Goal: Information Seeking & Learning: Learn about a topic

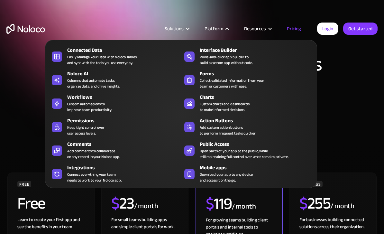
click at [218, 28] on div "Platform" at bounding box center [214, 28] width 19 height 8
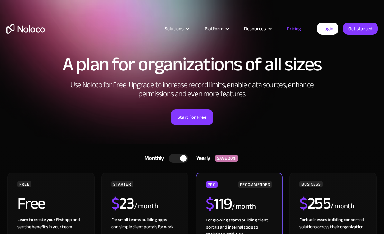
click at [284, 30] on link "Pricing" at bounding box center [294, 28] width 30 height 8
click at [300, 30] on link "Pricing" at bounding box center [294, 28] width 30 height 8
click at [294, 29] on link "Pricing" at bounding box center [294, 28] width 30 height 8
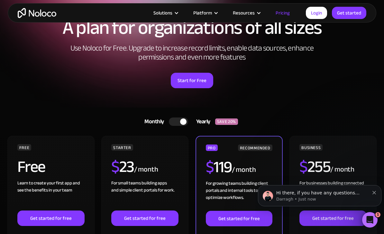
scroll to position [10, 0]
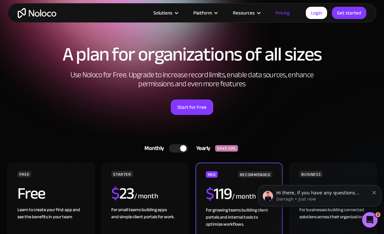
click at [181, 150] on div at bounding box center [183, 148] width 6 height 6
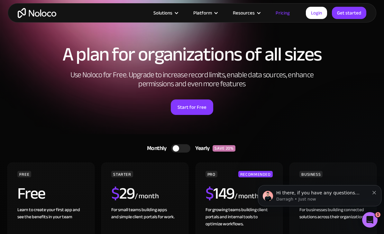
click at [181, 149] on div at bounding box center [180, 148] width 19 height 8
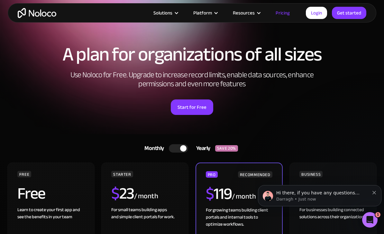
click at [57, 14] on article "Solutions Use Cases Business Types Project Management Keep track of customers, …" at bounding box center [181, 13] width 250 height 8
click at [38, 10] on img "home" at bounding box center [37, 13] width 39 height 10
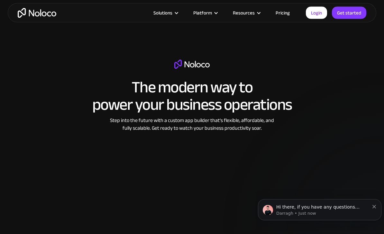
scroll to position [824, 0]
click at [206, 12] on div "Platform" at bounding box center [202, 13] width 19 height 8
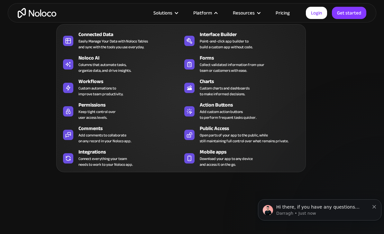
click at [250, 13] on div "Resources" at bounding box center [244, 13] width 22 height 8
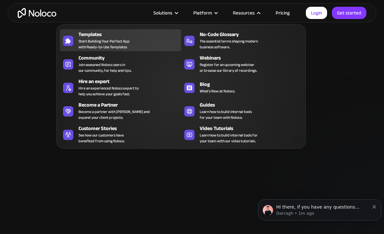
click at [65, 44] on icon at bounding box center [68, 41] width 10 height 6
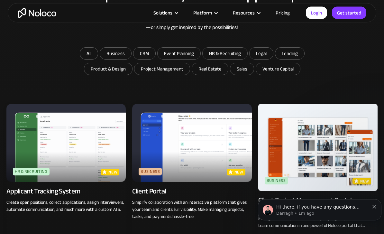
scroll to position [348, 0]
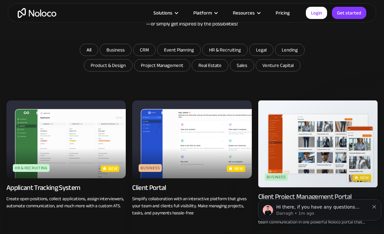
click at [374, 208] on icon "Dismiss notification" at bounding box center [375, 207] width 4 height 4
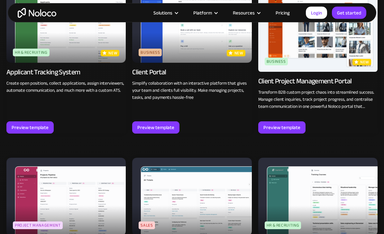
scroll to position [463, 0]
